Goal: Task Accomplishment & Management: Complete application form

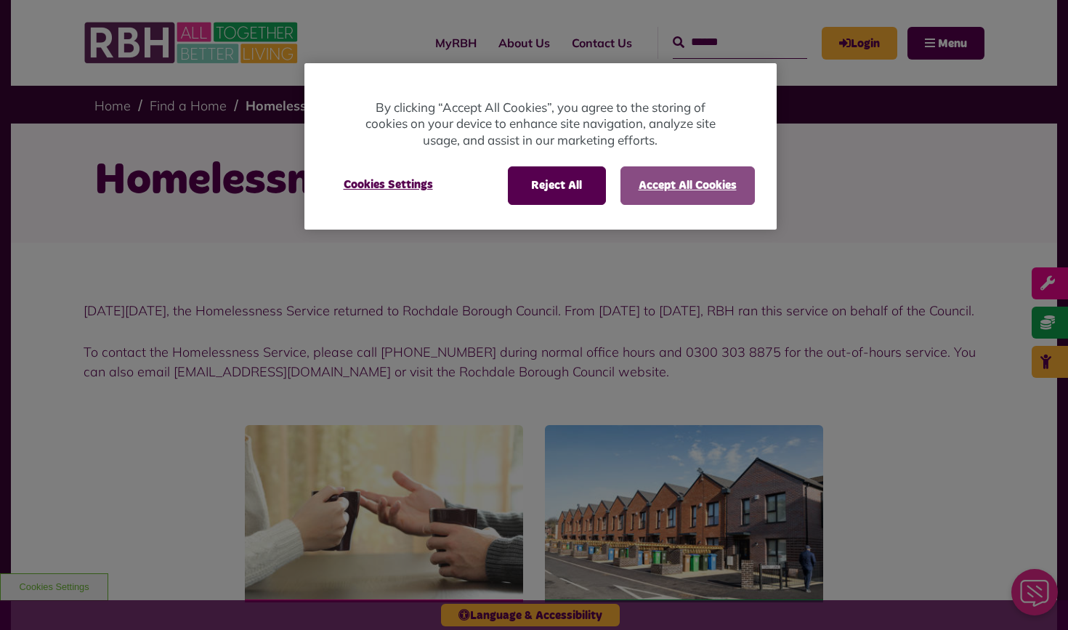
click at [656, 184] on button "Accept All Cookies" at bounding box center [687, 185] width 134 height 38
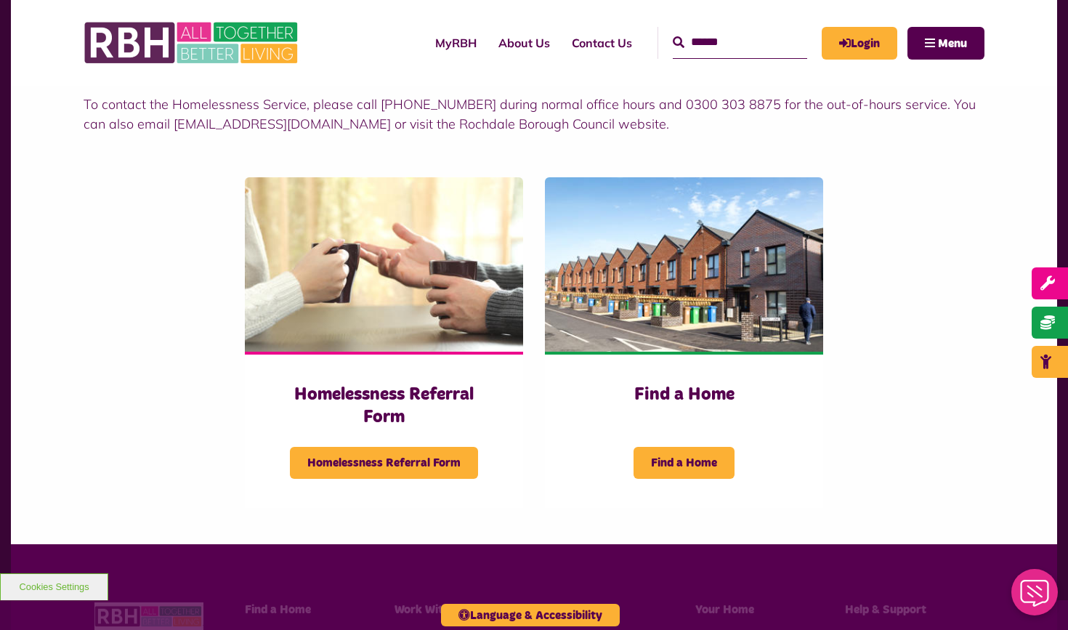
scroll to position [243, 0]
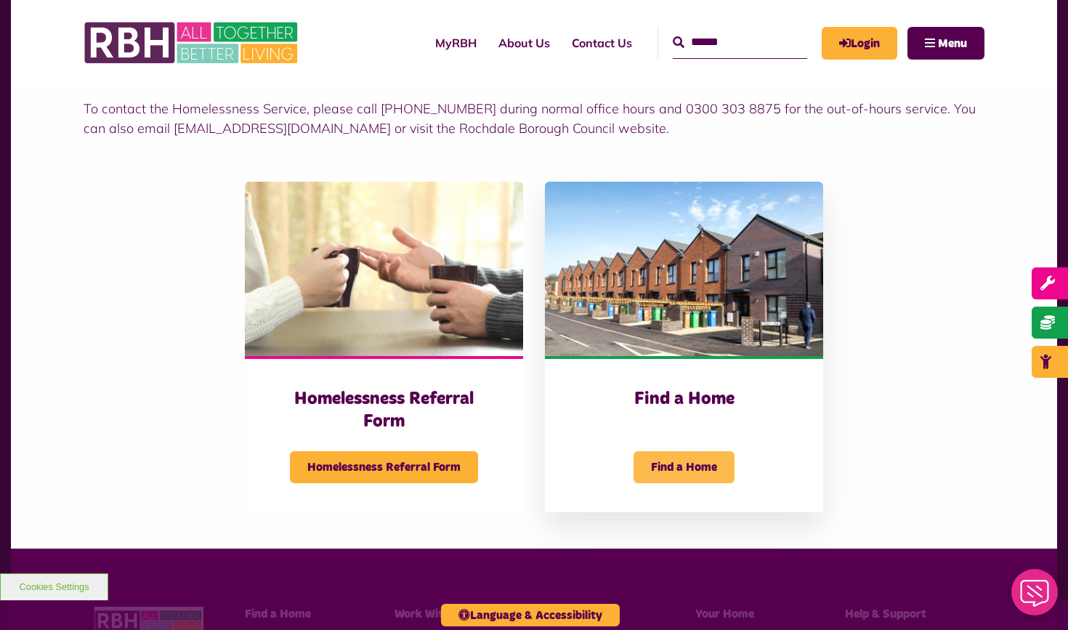
click at [676, 477] on span "Find a Home" at bounding box center [684, 467] width 101 height 32
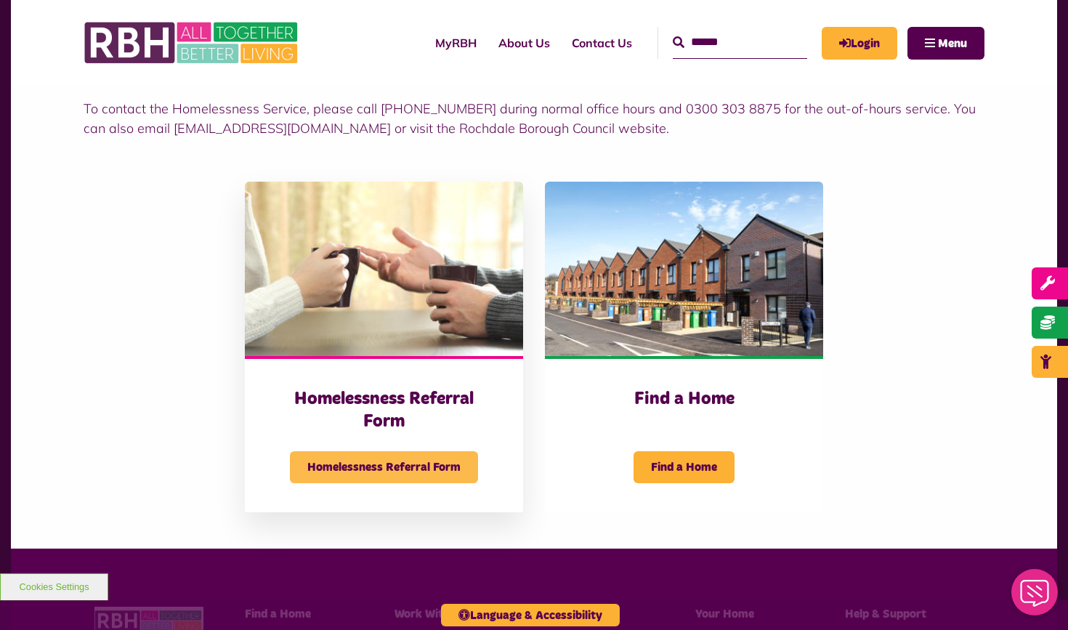
click at [349, 483] on span "Homelessness Referral Form" at bounding box center [384, 467] width 188 height 32
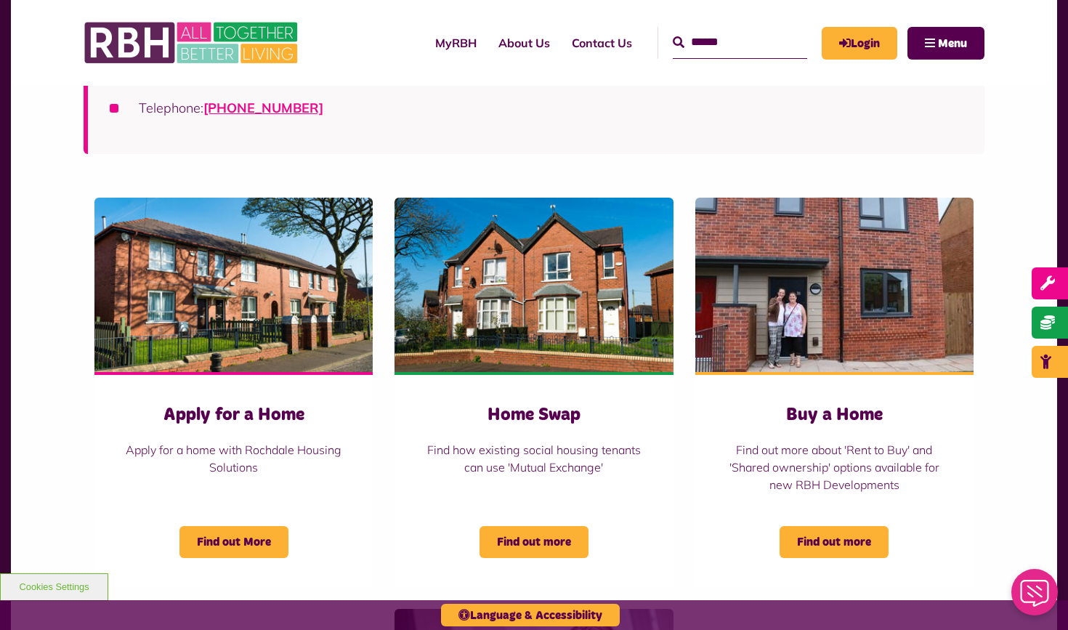
scroll to position [441, 0]
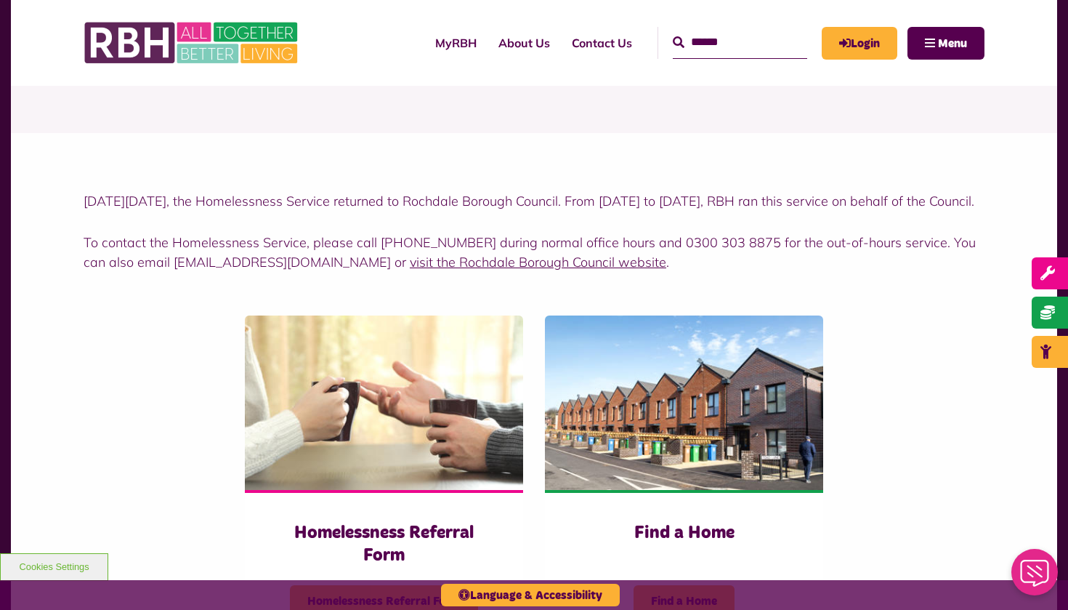
scroll to position [115, 0]
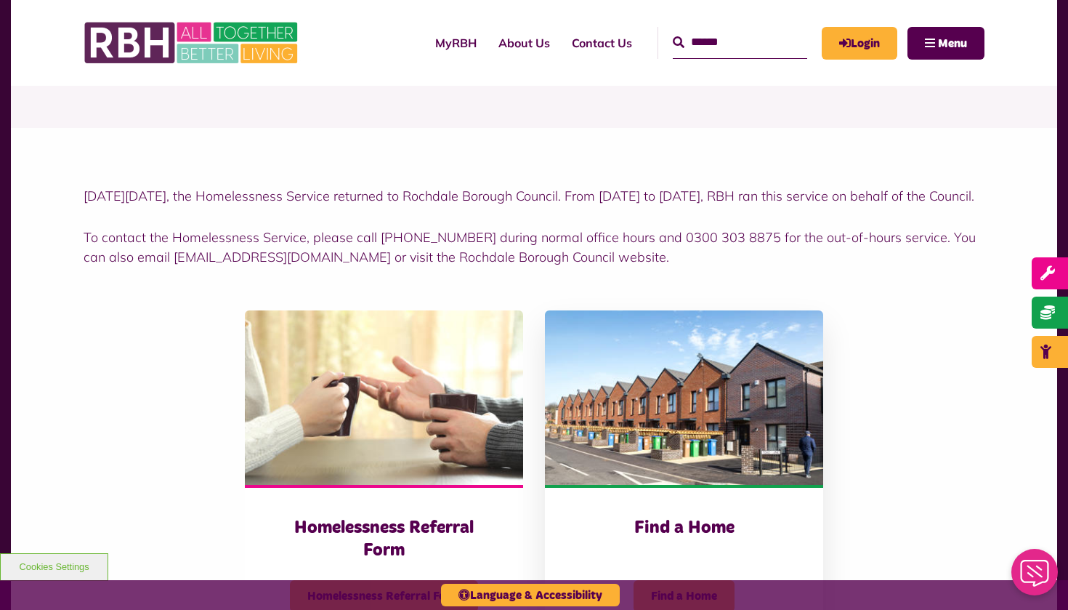
click at [671, 452] on img at bounding box center [684, 397] width 278 height 174
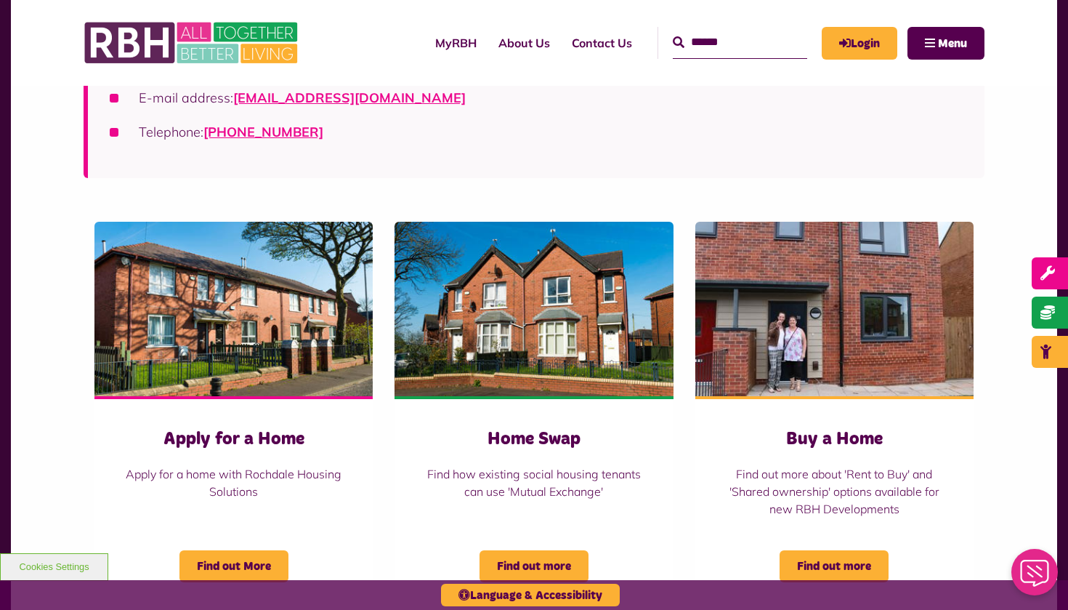
scroll to position [424, 0]
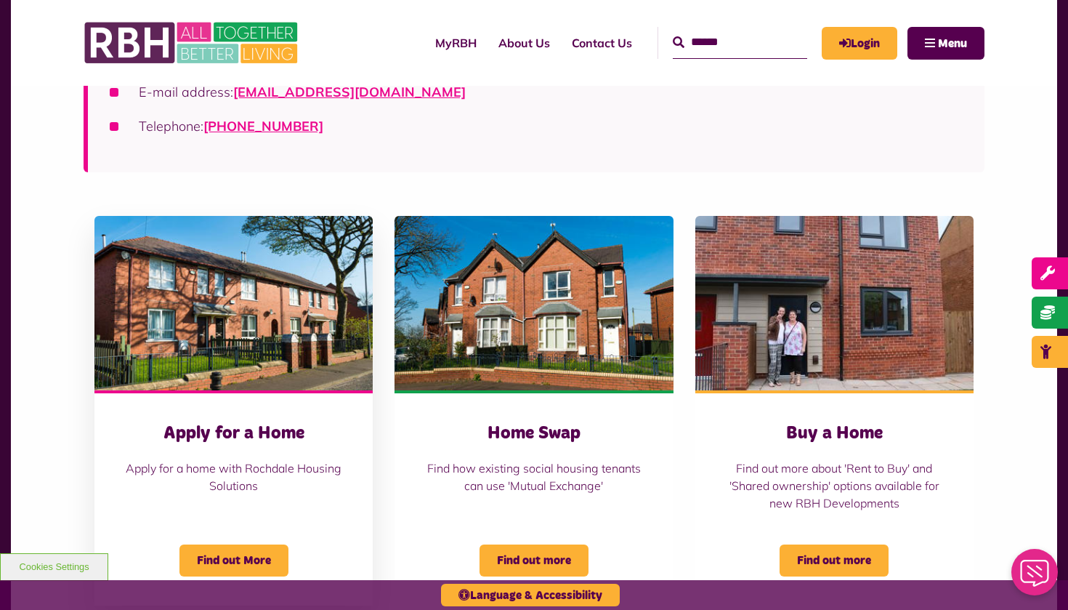
click at [265, 389] on link "Apply for a Home Apply for a home with Rochdale Housing Solutions Find out More" at bounding box center [233, 410] width 278 height 389
